Goal: Task Accomplishment & Management: Manage account settings

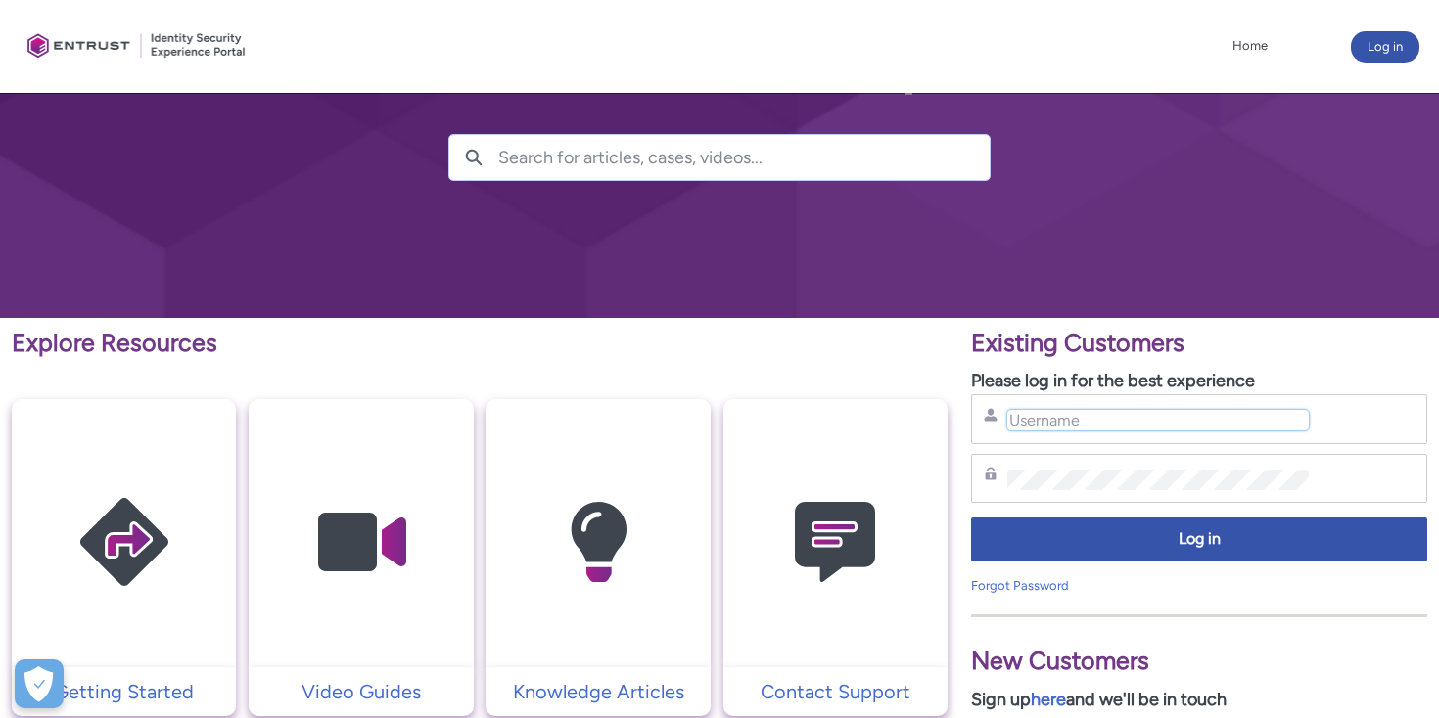
click at [1069, 419] on input "Username" at bounding box center [1157, 420] width 301 height 21
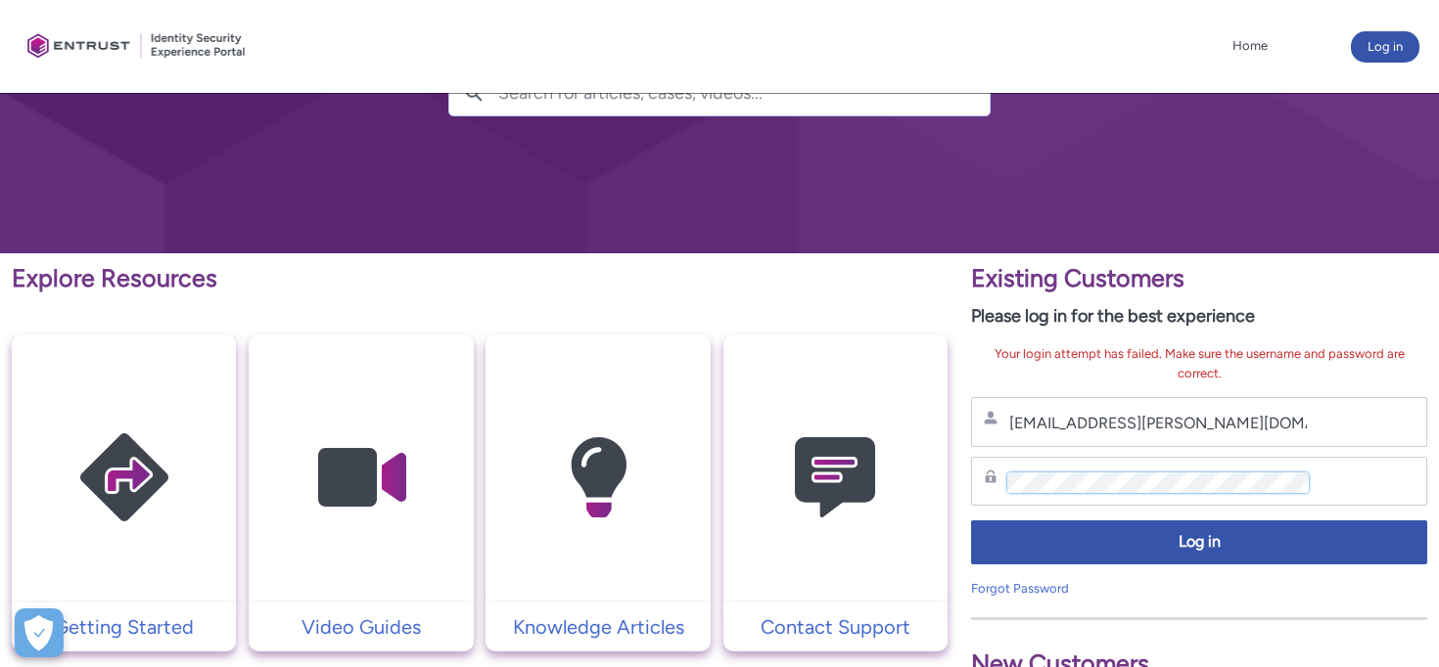
scroll to position [183, 0]
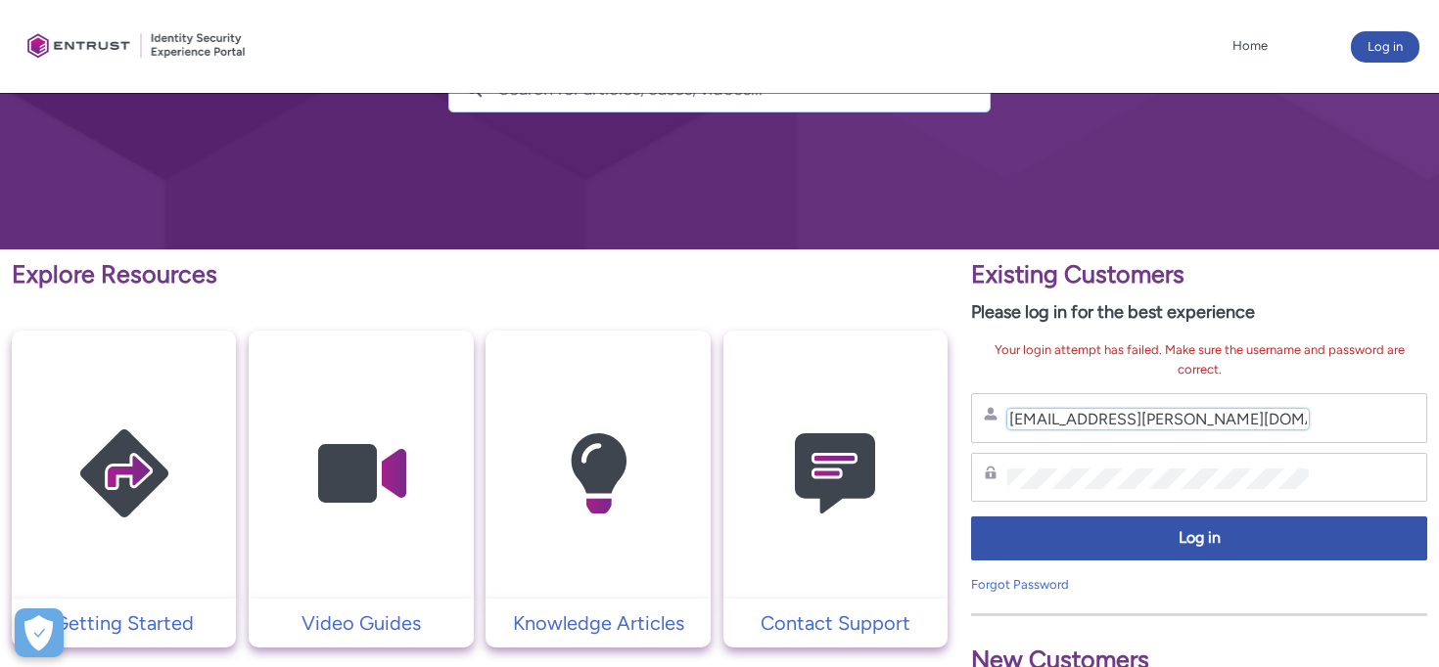
drag, startPoint x: 1236, startPoint y: 421, endPoint x: 953, endPoint y: 422, distance: 282.8
click at [1248, 424] on input "[EMAIL_ADDRESS][PERSON_NAME][DOMAIN_NAME]" at bounding box center [1157, 419] width 301 height 21
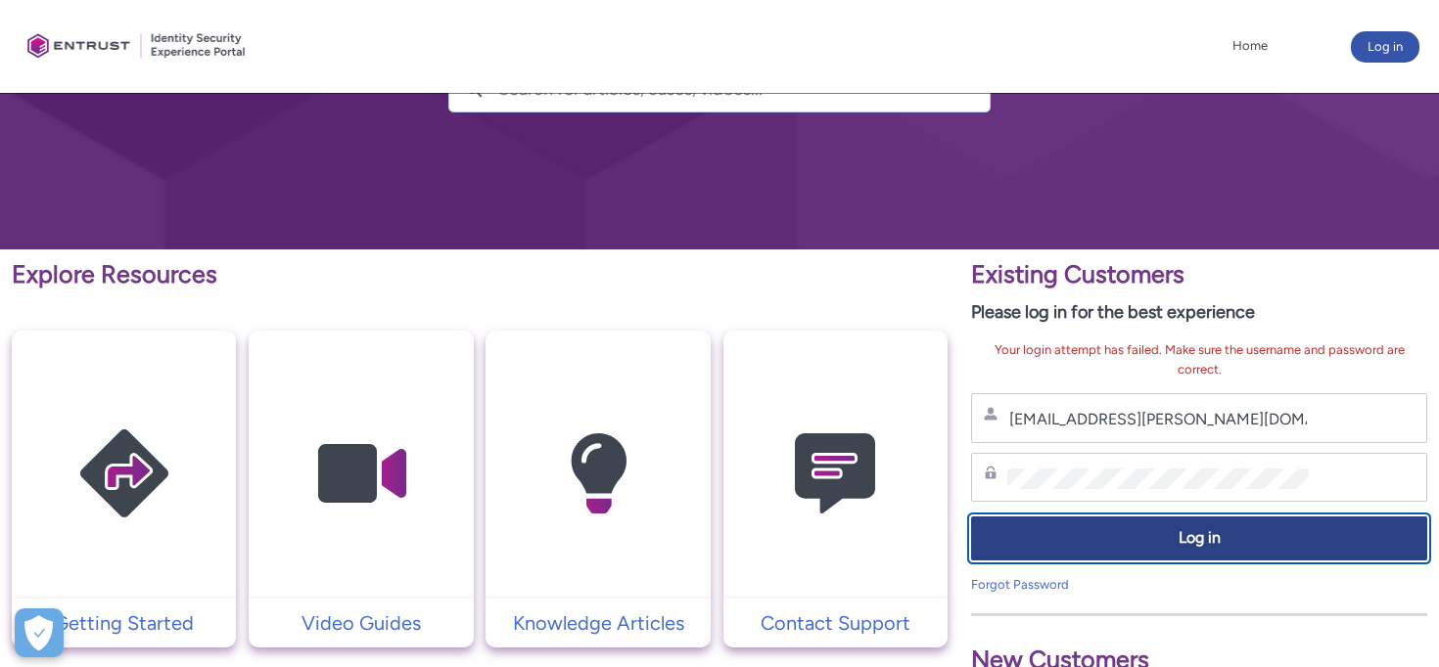
click at [1228, 543] on span "Log in" at bounding box center [1199, 539] width 431 height 23
click at [1212, 540] on span "Log in" at bounding box center [1199, 539] width 431 height 23
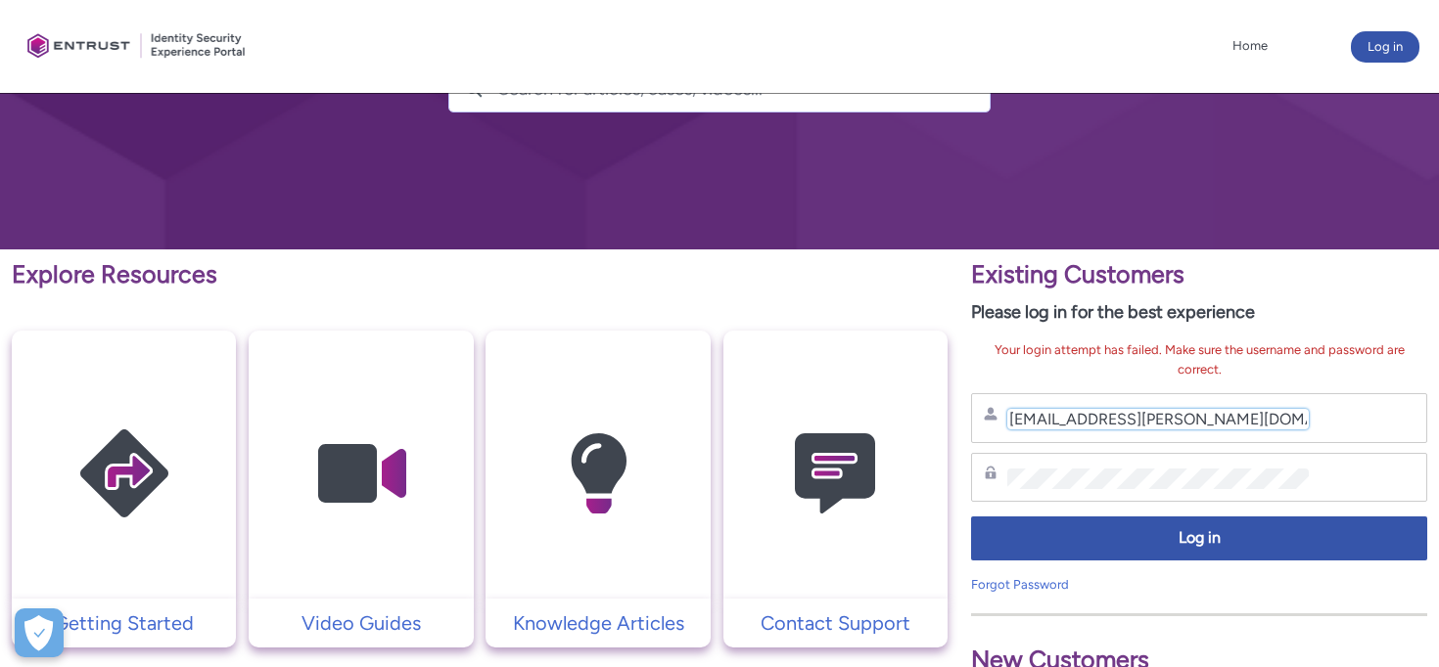
click at [1161, 422] on input "[EMAIL_ADDRESS][PERSON_NAME][DOMAIN_NAME]" at bounding box center [1157, 419] width 301 height 21
click at [1389, 485] on div "Password" at bounding box center [1199, 478] width 431 height 24
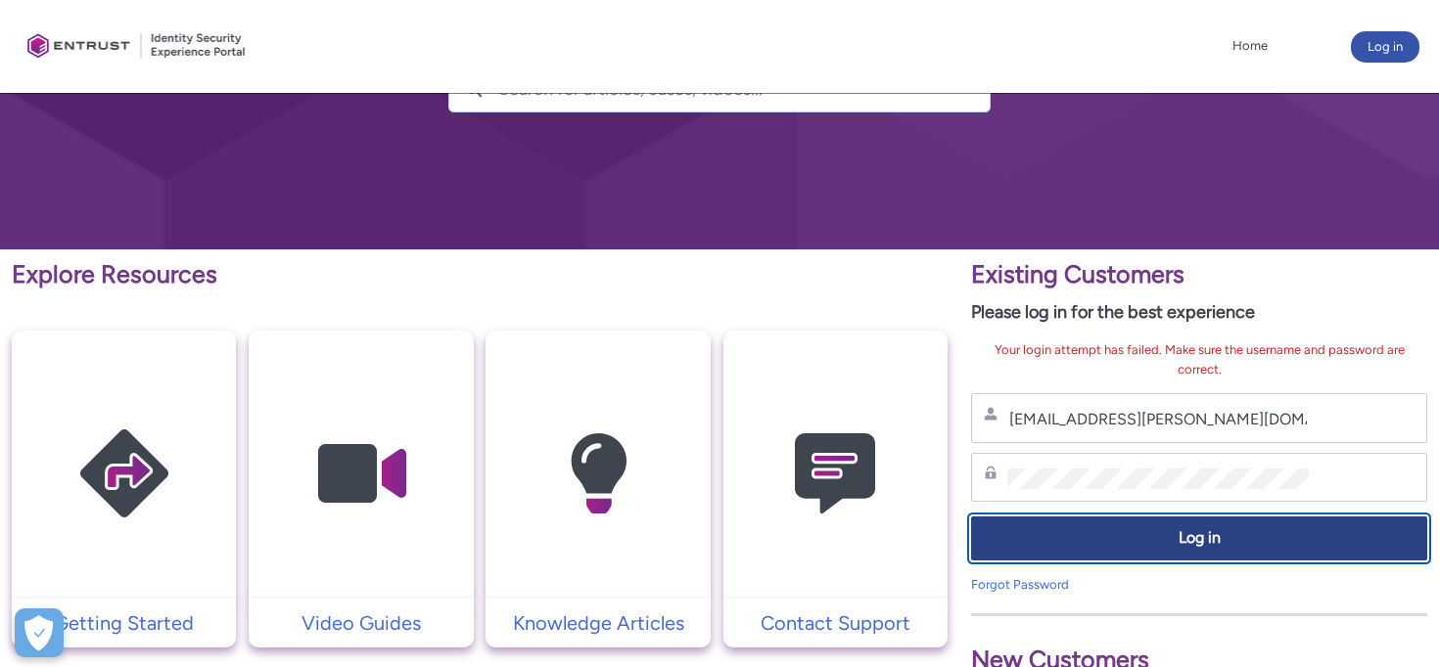
click at [1222, 533] on span "Log in" at bounding box center [1199, 539] width 431 height 23
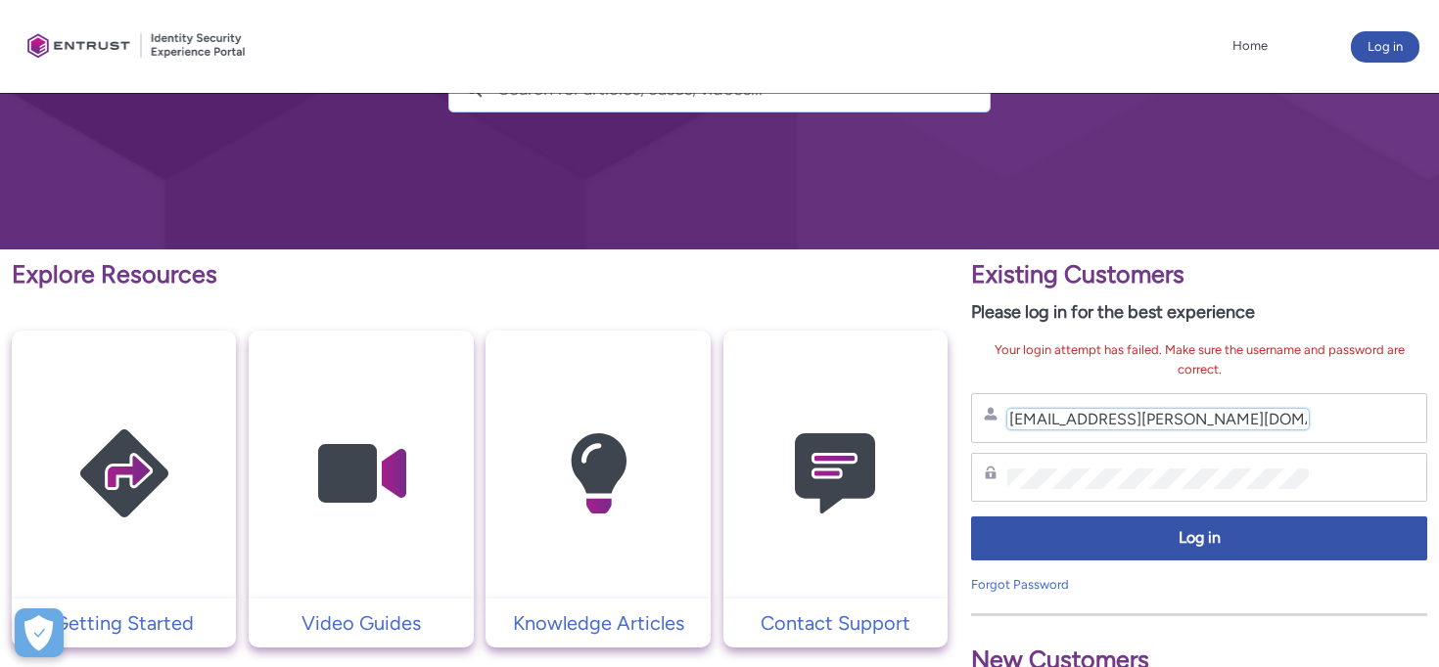
click at [1181, 418] on input "[EMAIL_ADDRESS][PERSON_NAME][DOMAIN_NAME]" at bounding box center [1157, 419] width 301 height 21
type input "[EMAIL_ADDRESS][PERSON_NAME][DOMAIN_NAME]"
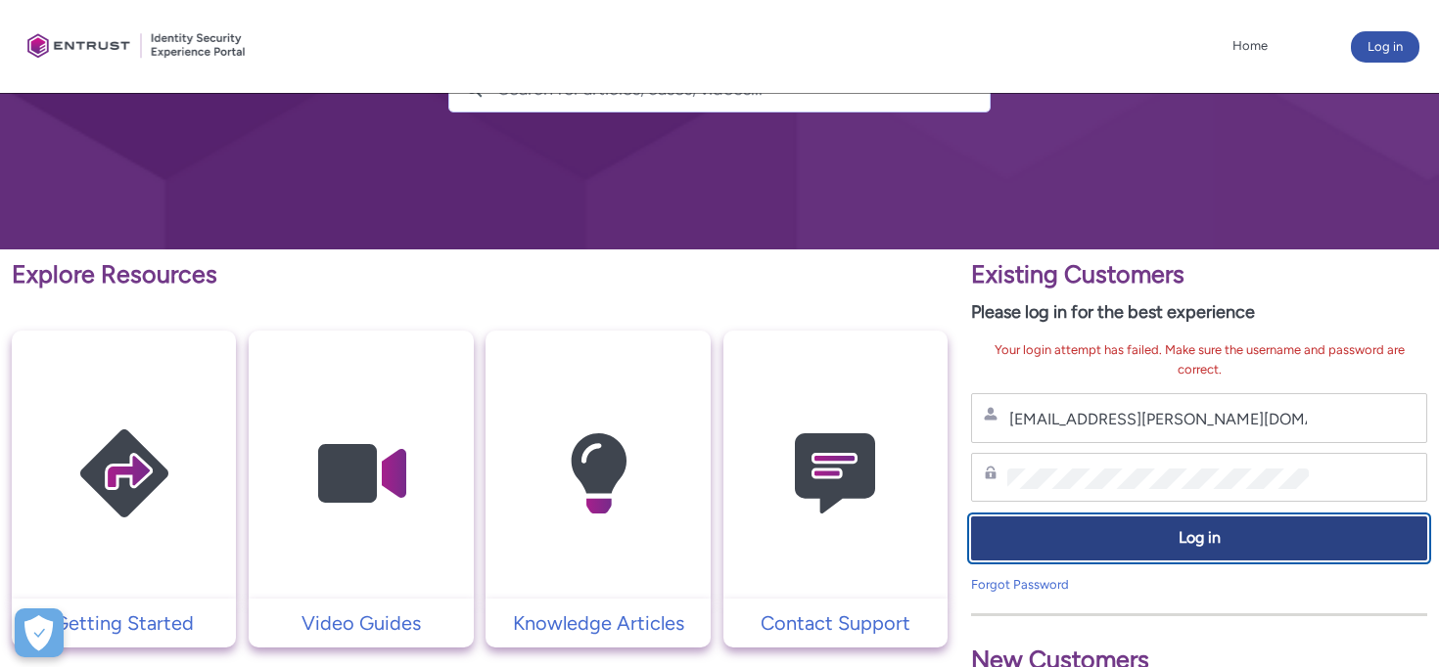
click at [1204, 541] on span "Log in" at bounding box center [1199, 539] width 431 height 23
